Goal: Information Seeking & Learning: Check status

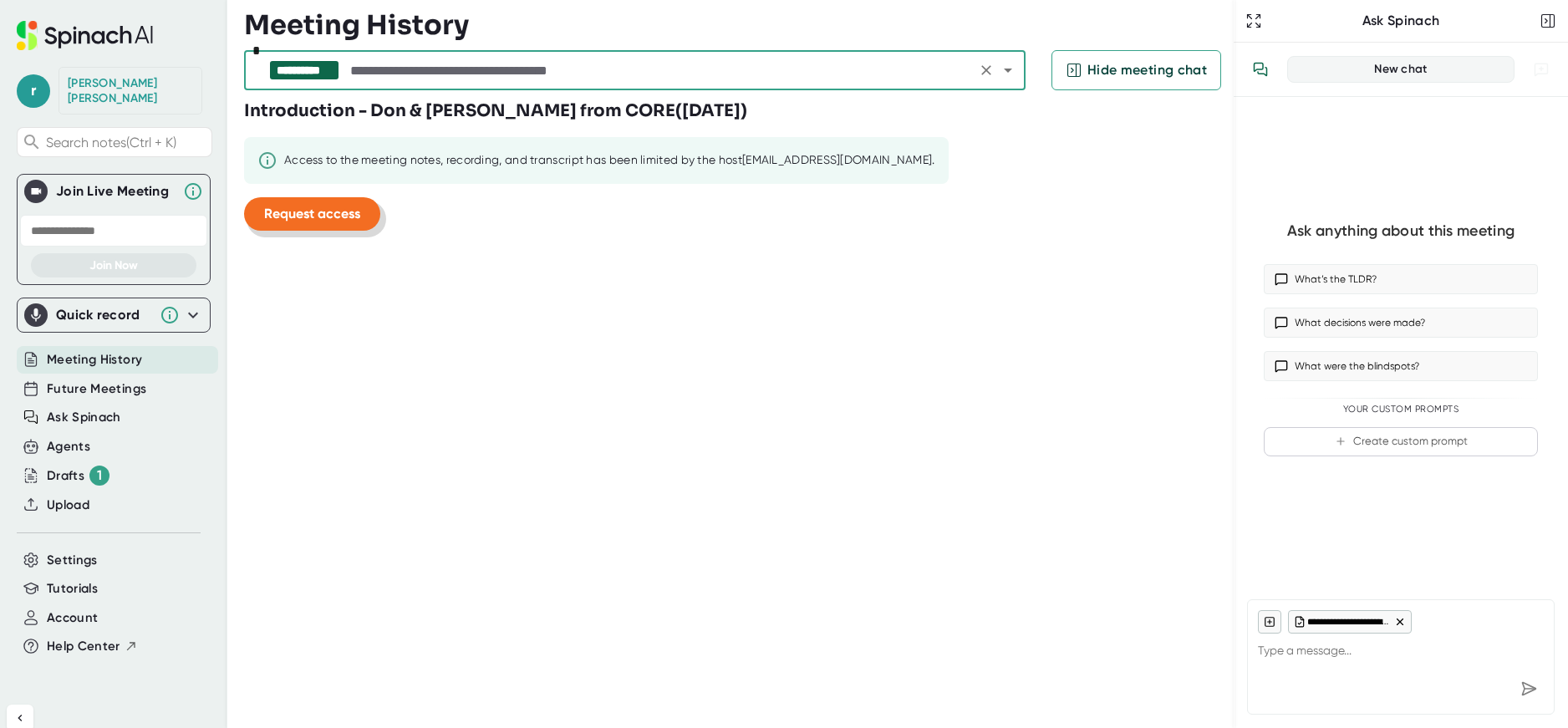
click at [353, 214] on span "Request access" at bounding box center [312, 213] width 96 height 16
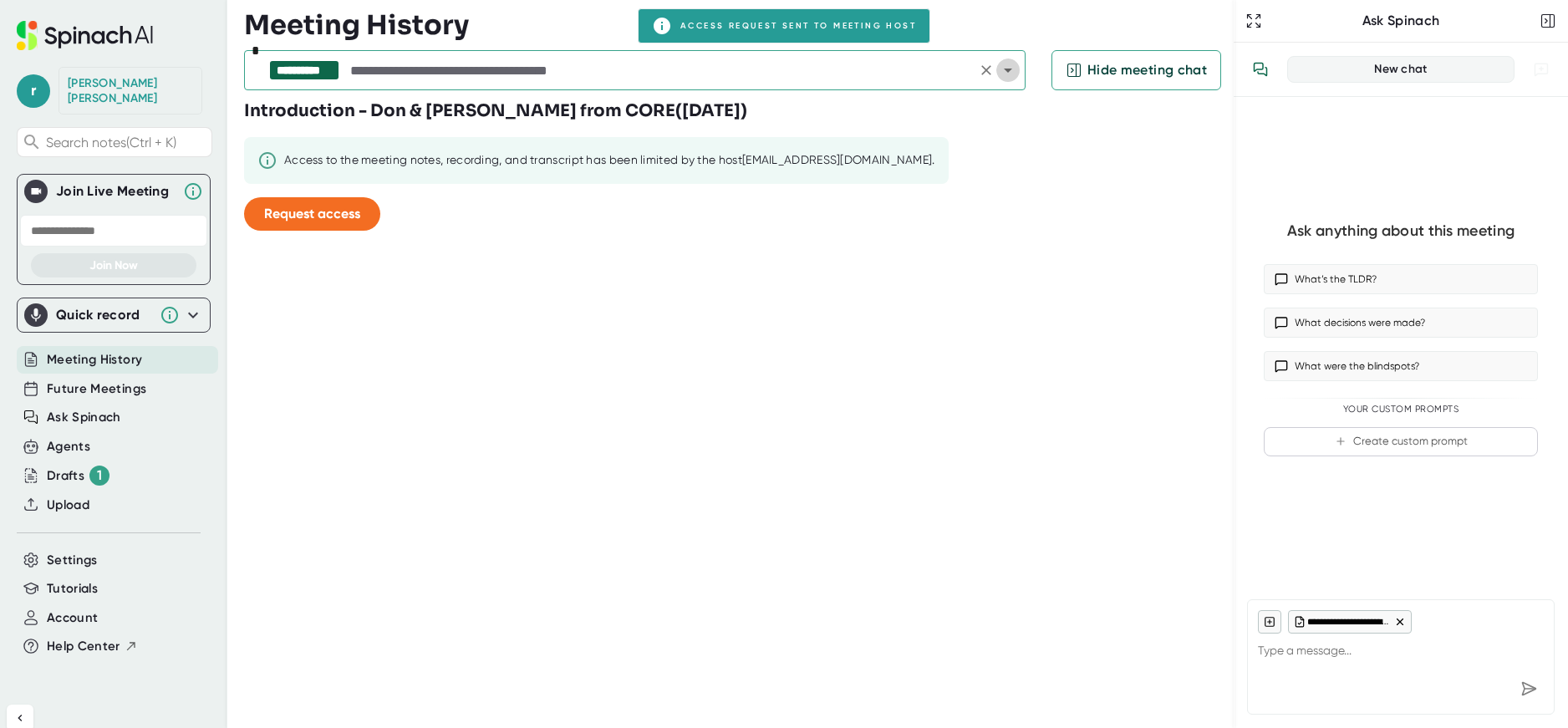
click at [1007, 73] on icon "Open" at bounding box center [1008, 70] width 21 height 21
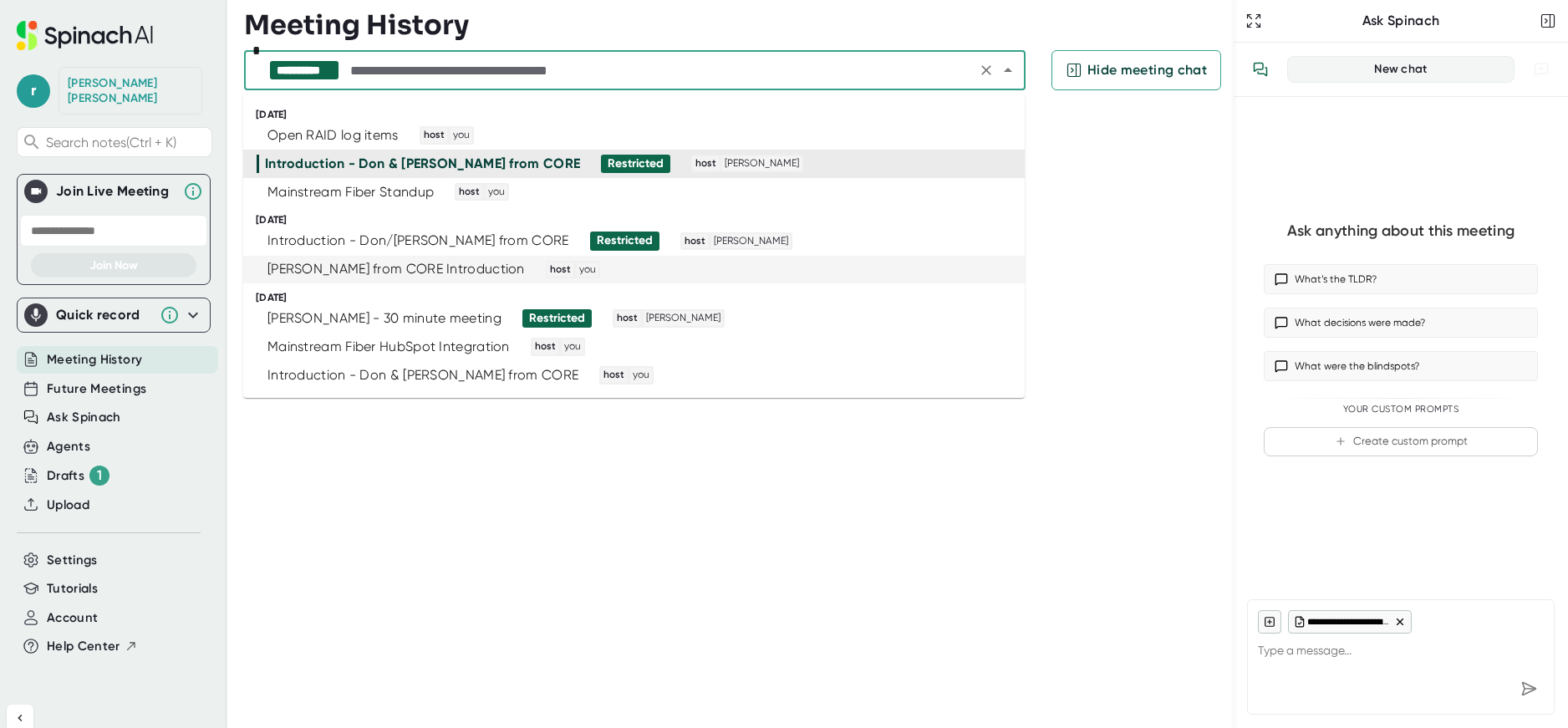
click at [441, 264] on div "[PERSON_NAME] from CORE Introduction" at bounding box center [396, 269] width 257 height 17
